Goal: Use online tool/utility: Utilize a website feature to perform a specific function

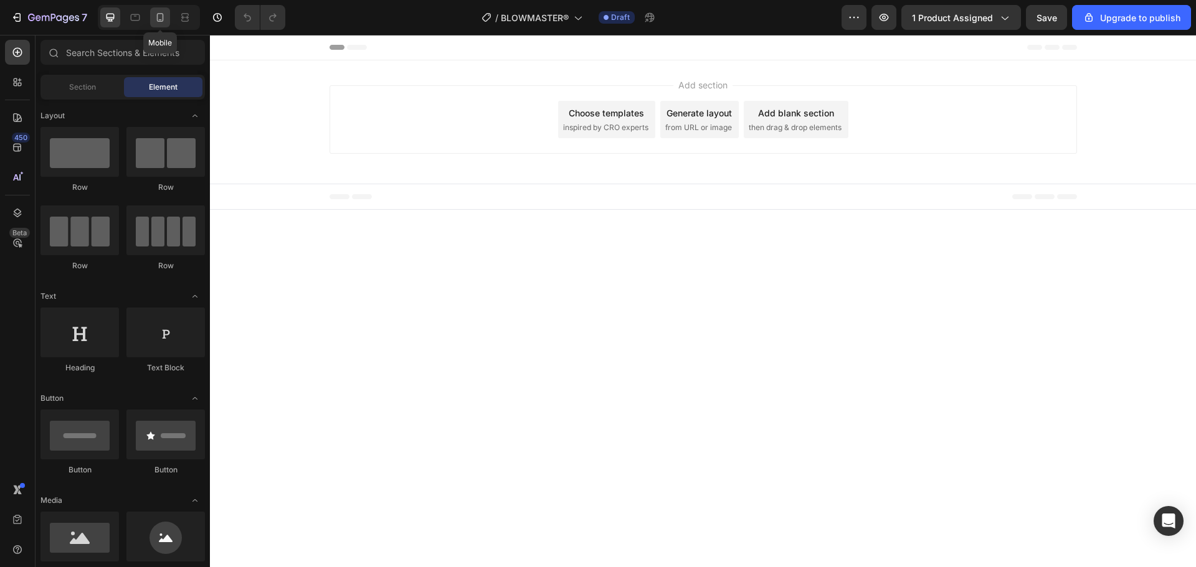
click at [166, 26] on div at bounding box center [160, 17] width 20 height 20
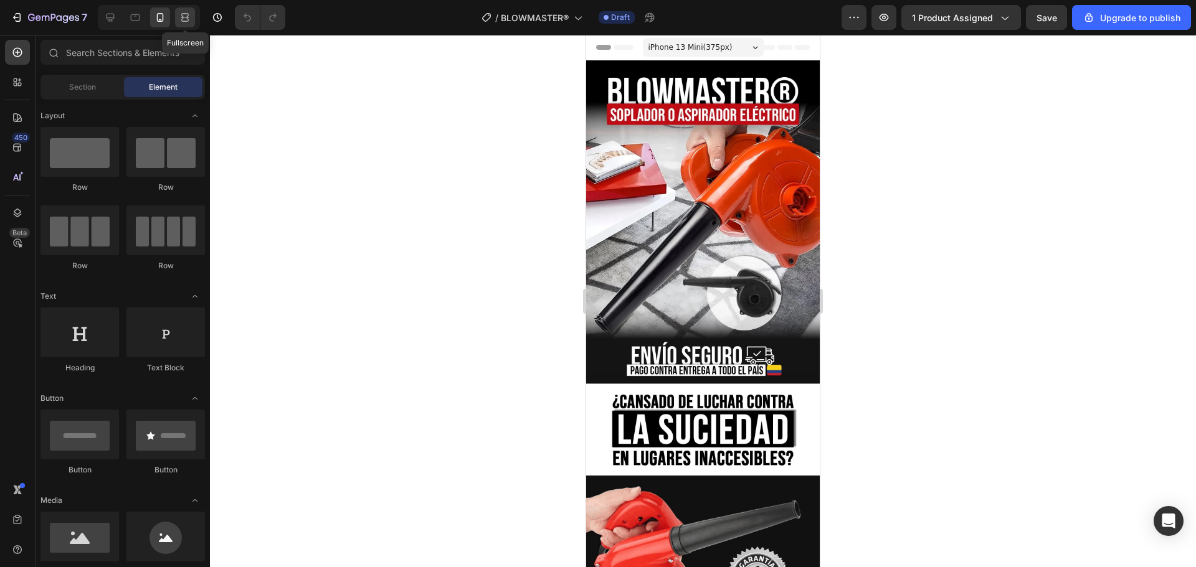
click at [187, 25] on div at bounding box center [185, 17] width 20 height 20
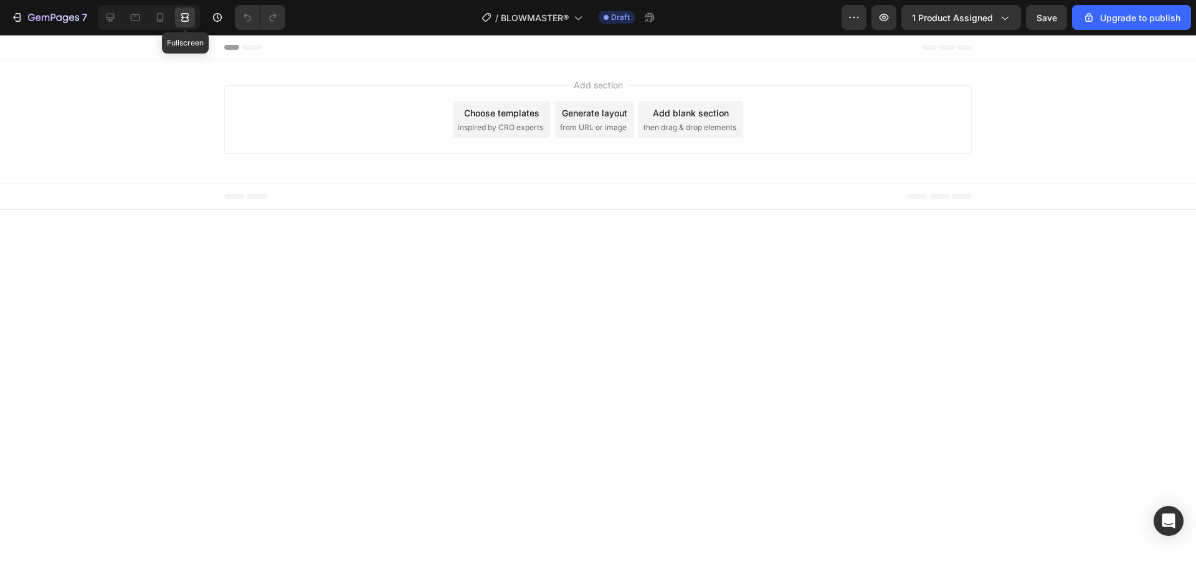
click at [187, 25] on div at bounding box center [185, 17] width 20 height 20
click at [161, 18] on icon at bounding box center [160, 17] width 12 height 12
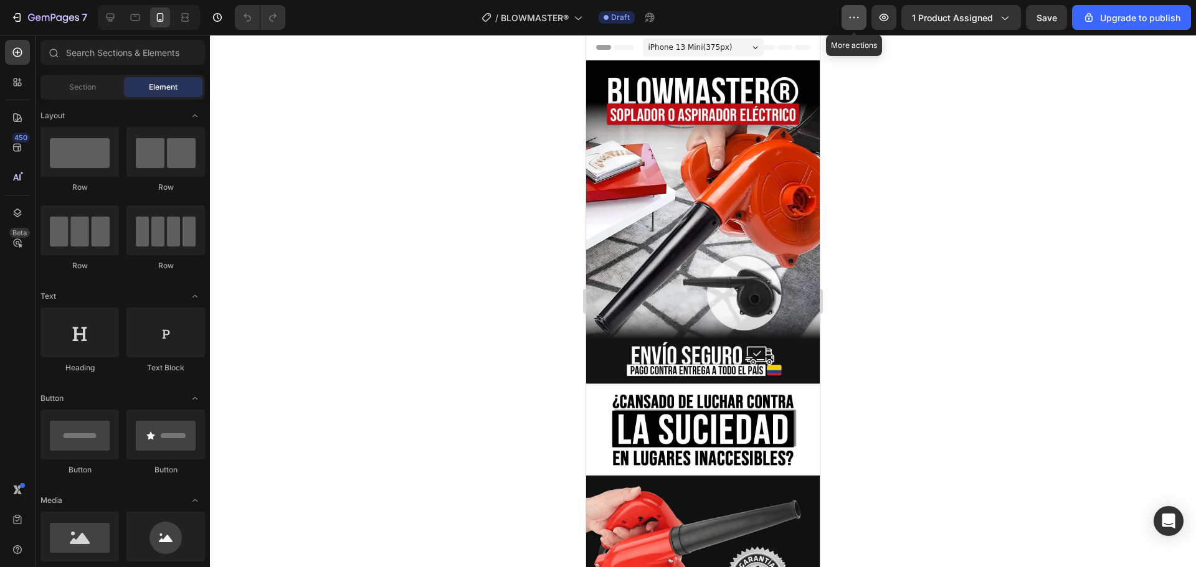
click at [853, 11] on icon "button" at bounding box center [854, 17] width 12 height 12
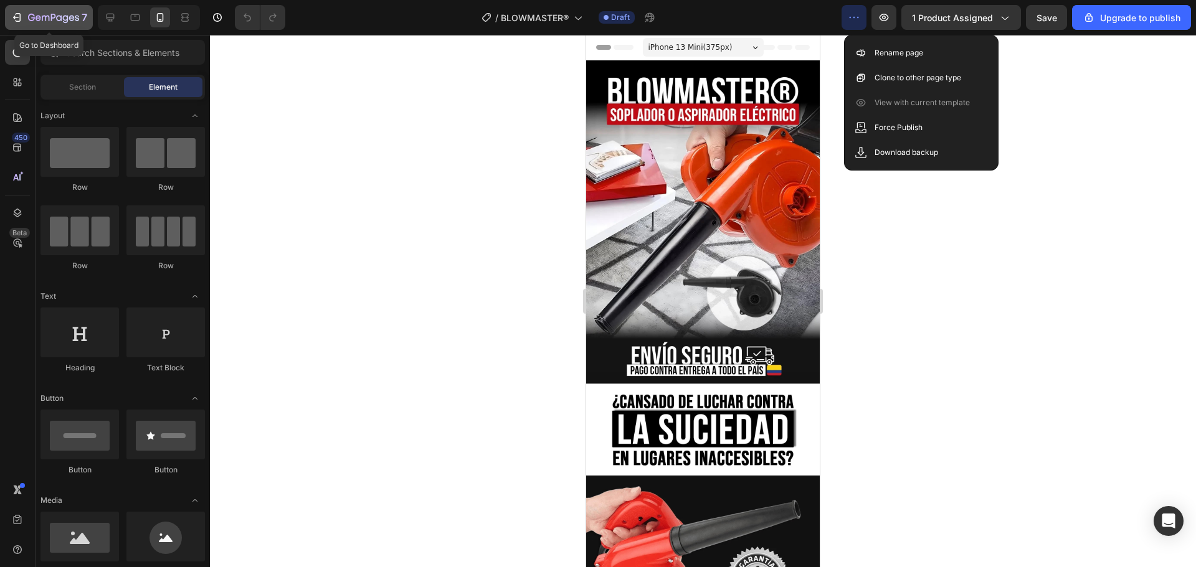
click at [54, 19] on icon "button" at bounding box center [53, 18] width 51 height 11
